Goal: Check status: Check status

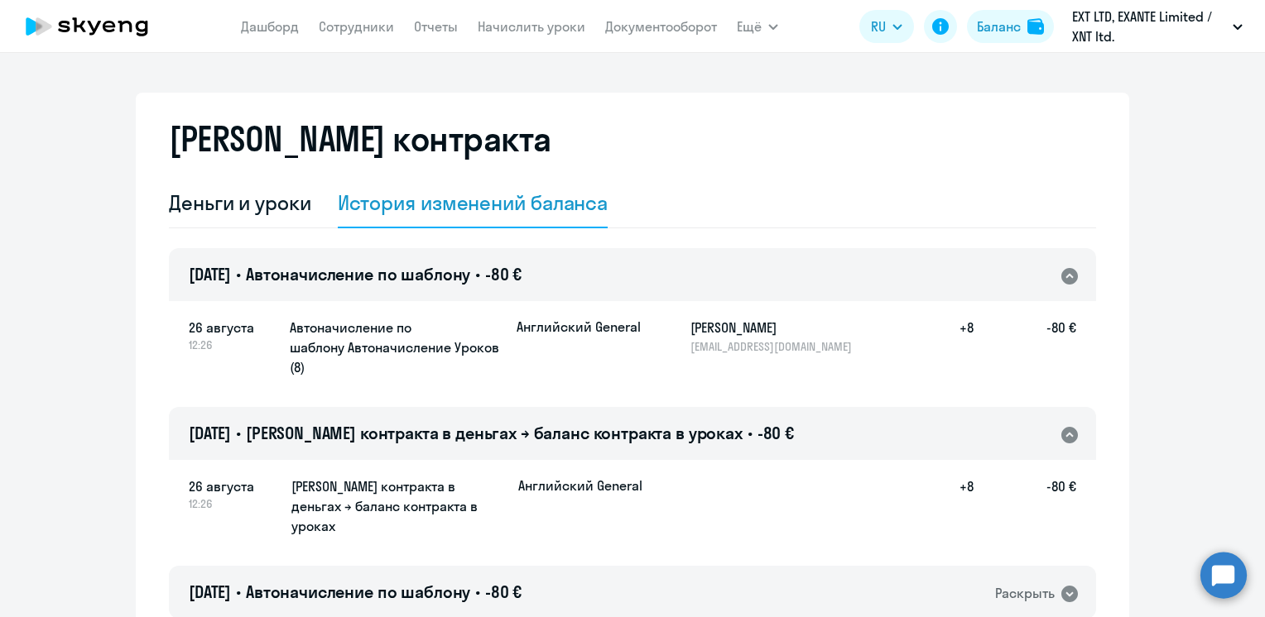
select select "english_adult_not_native_speaker"
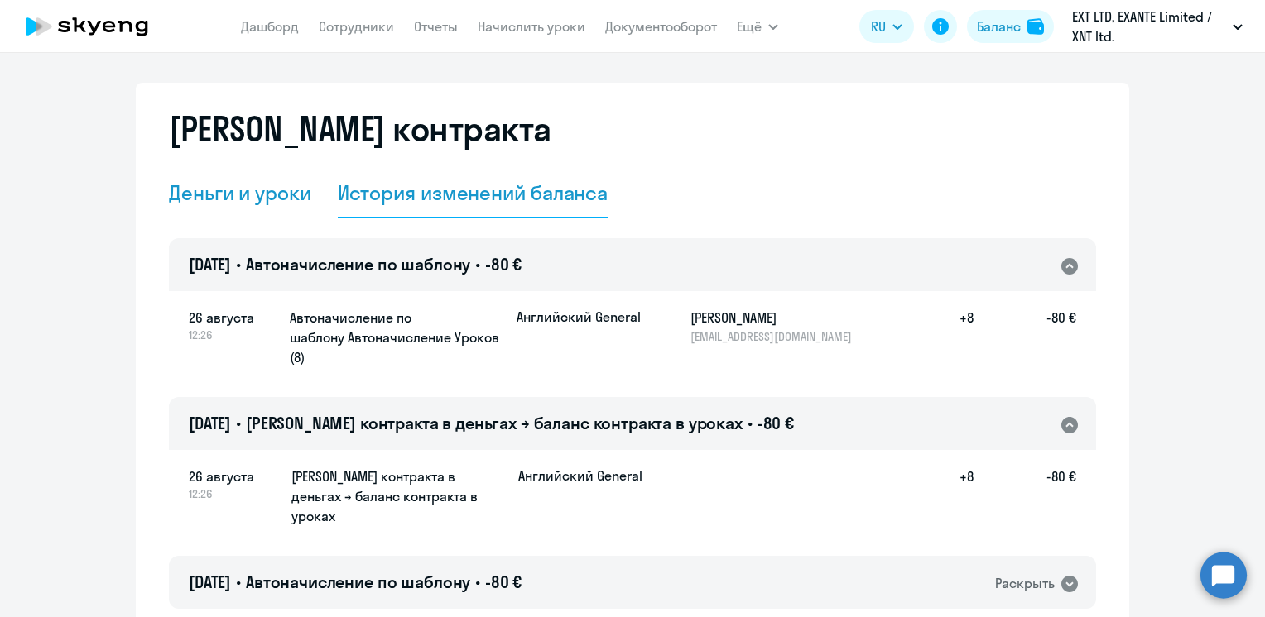
click at [258, 190] on div "Деньги и уроки" at bounding box center [240, 193] width 142 height 26
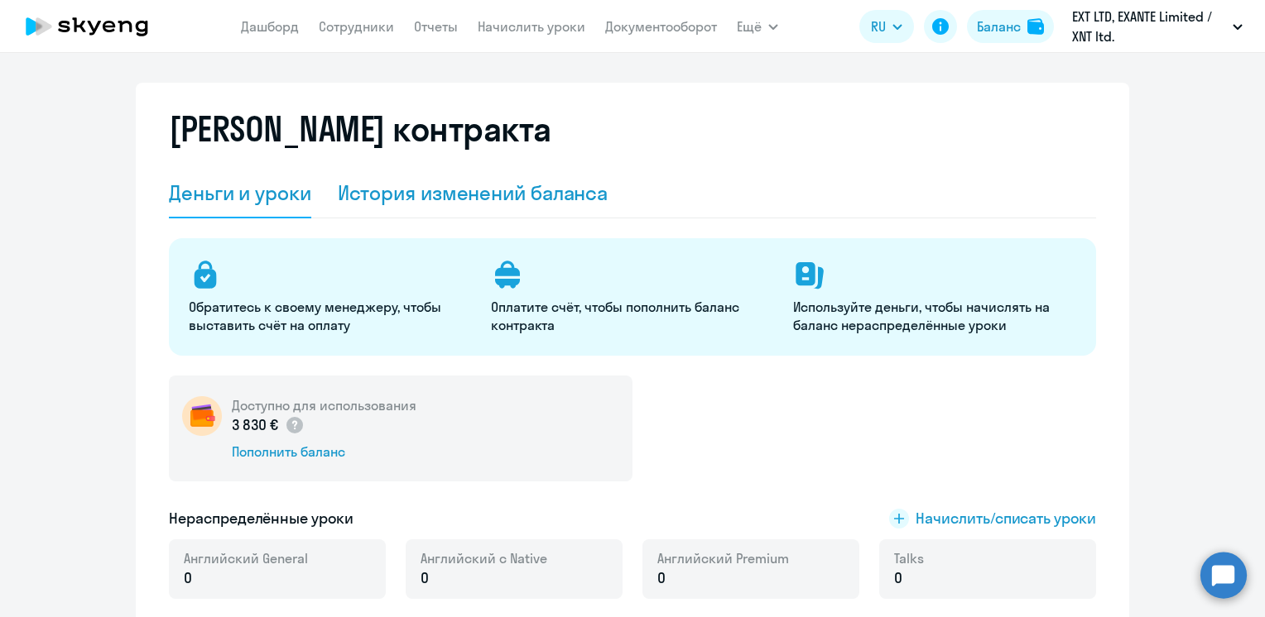
click at [460, 191] on div "История изменений баланса" at bounding box center [473, 193] width 271 height 26
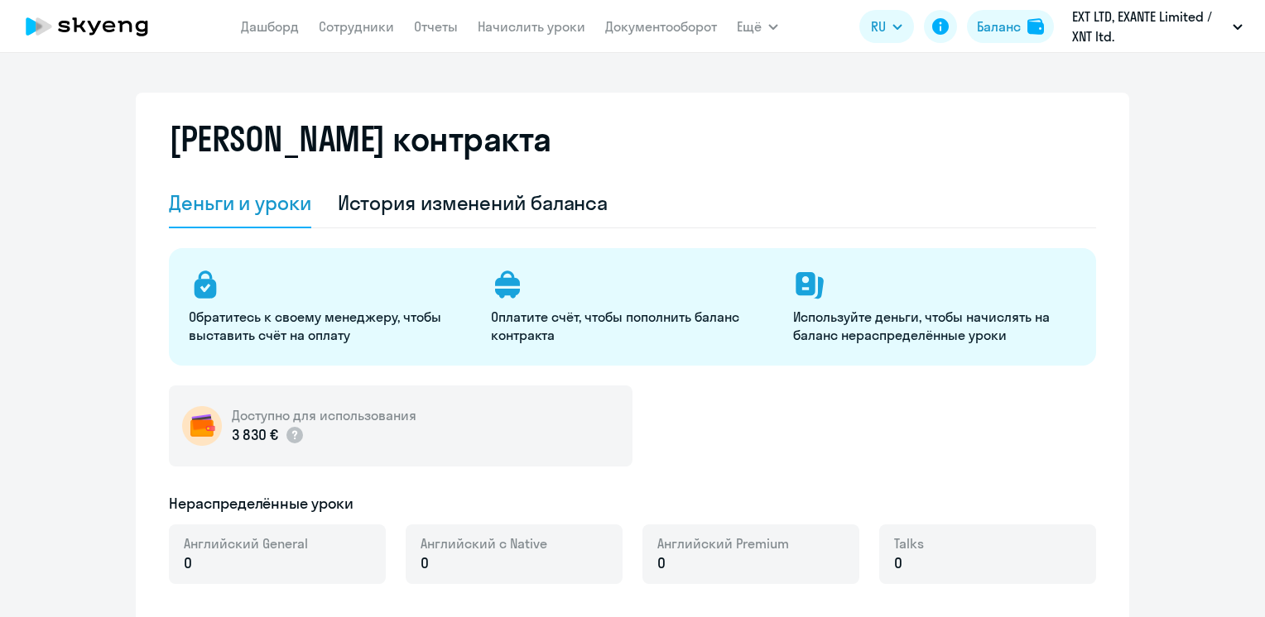
select select "english_adult_not_native_speaker"
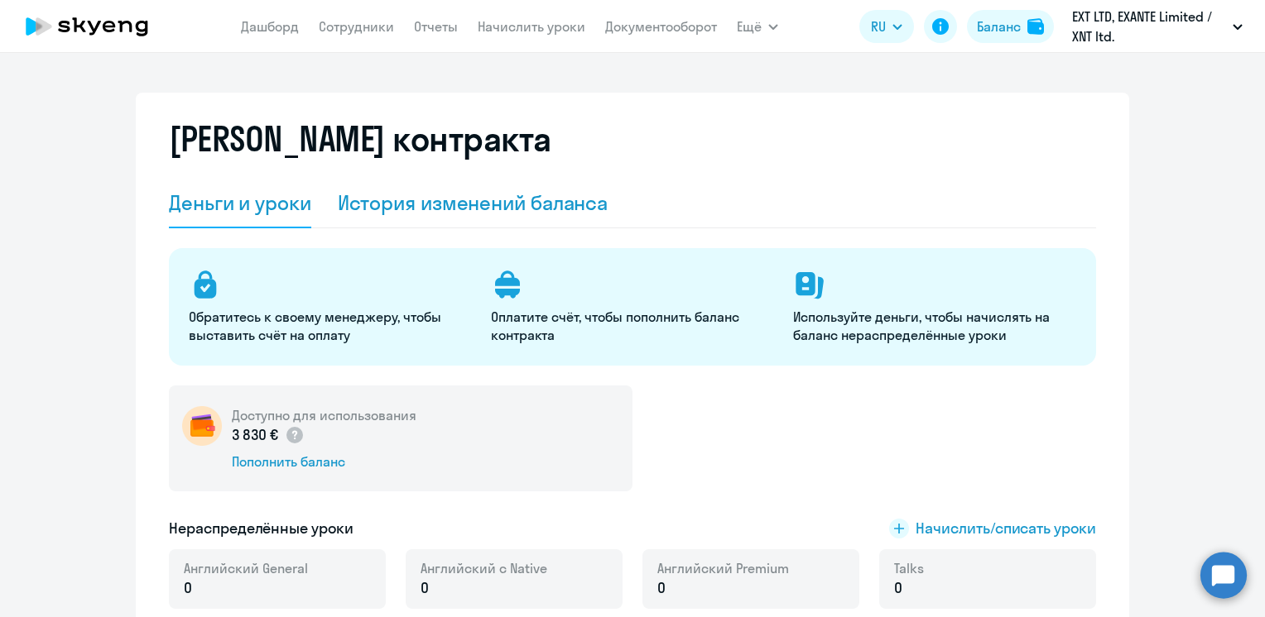
click at [520, 213] on div "История изменений баланса" at bounding box center [473, 203] width 271 height 26
